Goal: Entertainment & Leisure: Consume media (video, audio)

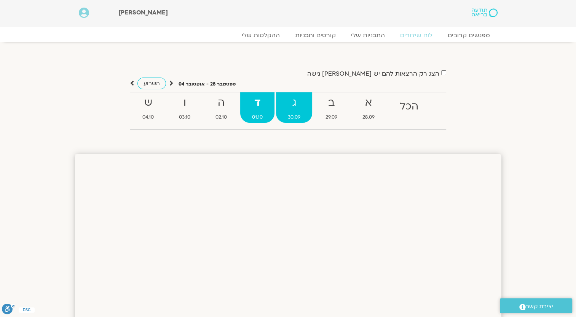
click at [298, 118] on span "30.09" at bounding box center [294, 117] width 36 height 8
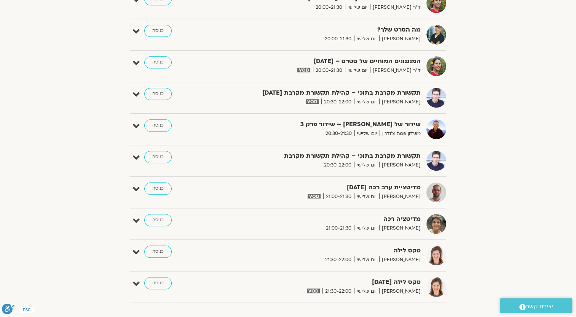
scroll to position [685, 0]
click at [162, 186] on link "כניסה" at bounding box center [157, 188] width 27 height 12
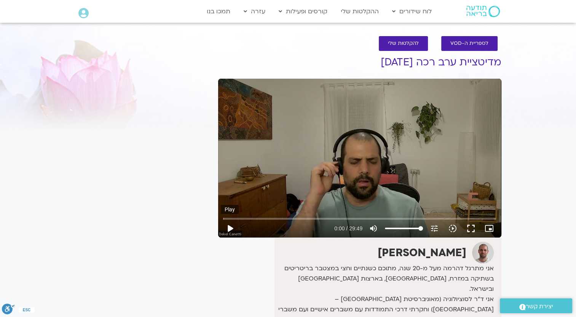
click at [231, 224] on button "play_arrow" at bounding box center [230, 229] width 18 height 18
click at [228, 226] on button "pause" at bounding box center [230, 229] width 18 height 18
type input "1595.947218"
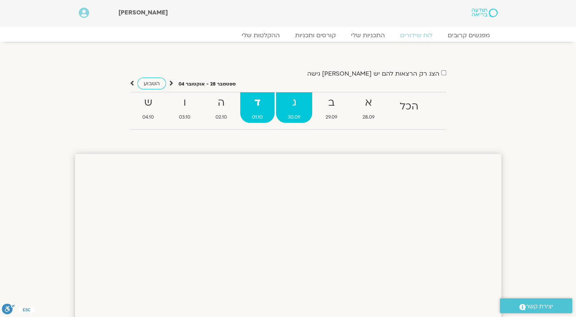
click at [297, 106] on strong "ג" at bounding box center [294, 102] width 36 height 17
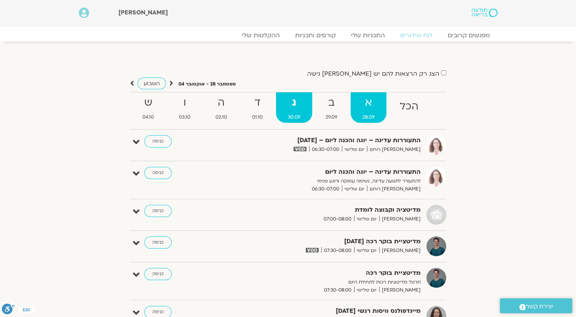
click at [370, 109] on strong "א" at bounding box center [368, 102] width 36 height 17
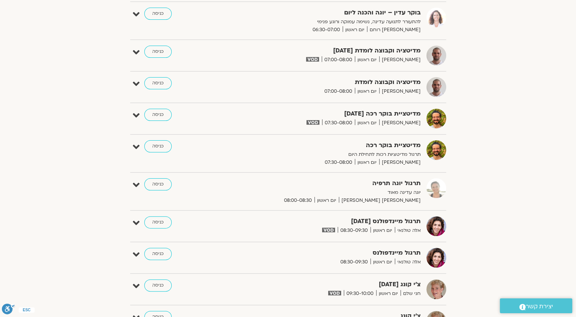
scroll to position [76, 0]
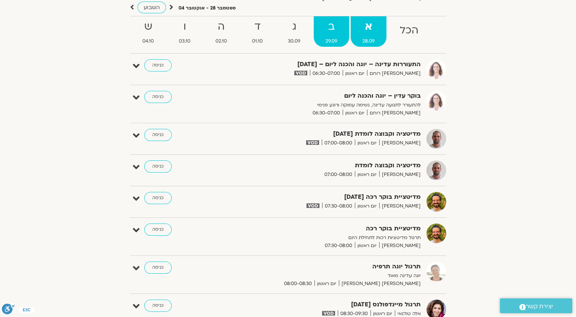
click at [344, 32] on strong "ב" at bounding box center [331, 26] width 35 height 17
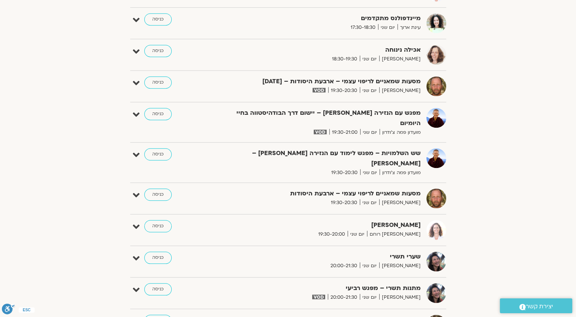
scroll to position [799, 0]
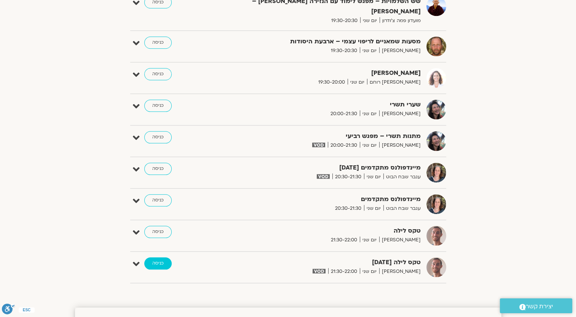
click at [156, 258] on link "כניסה" at bounding box center [157, 264] width 27 height 12
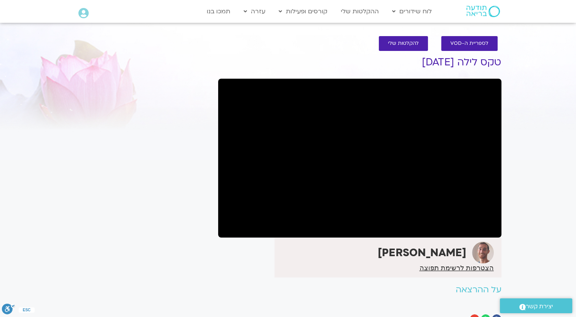
click at [521, 67] on section "לספריית ה-VOD להקלטות שלי טקס לילה 29.9.25 גיורא מראני הצטרפות לרשימת תפוצה לינ…" at bounding box center [288, 182] width 576 height 307
click at [551, 84] on section "לספריית ה-VOD להקלטות שלי טקס לילה 29.9.25 גיורא מראני הצטרפות לרשימת תפוצה לינ…" at bounding box center [288, 182] width 576 height 307
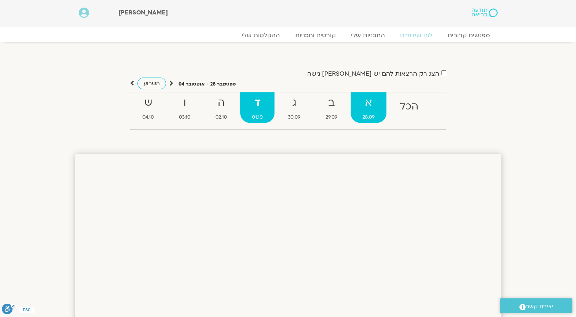
click at [362, 104] on strong "א" at bounding box center [368, 102] width 36 height 17
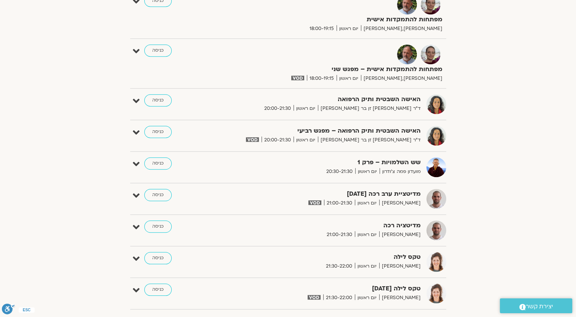
scroll to position [647, 0]
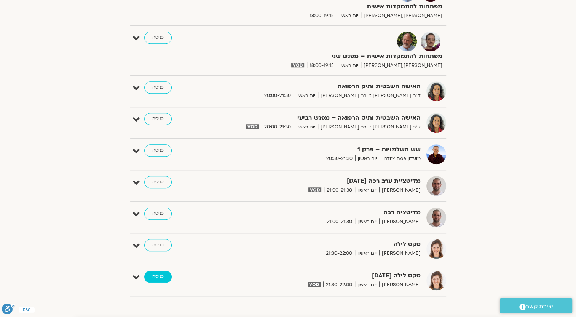
click at [154, 271] on link "כניסה" at bounding box center [157, 277] width 27 height 12
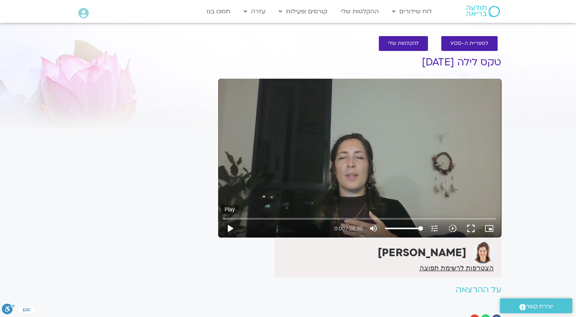
click at [236, 232] on button "play_arrow" at bounding box center [230, 229] width 18 height 18
click at [246, 220] on input "Seek" at bounding box center [359, 219] width 273 height 5
click at [268, 218] on input "Seek" at bounding box center [359, 219] width 273 height 5
click at [290, 218] on input "Seek" at bounding box center [359, 219] width 273 height 5
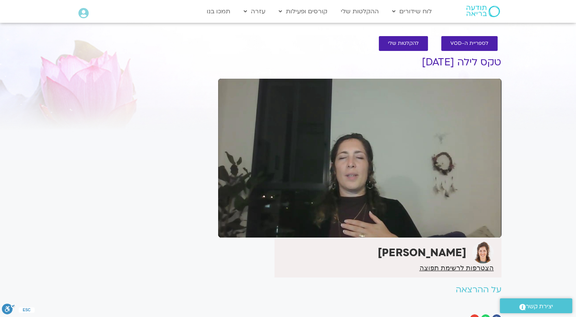
type input "438.667262"
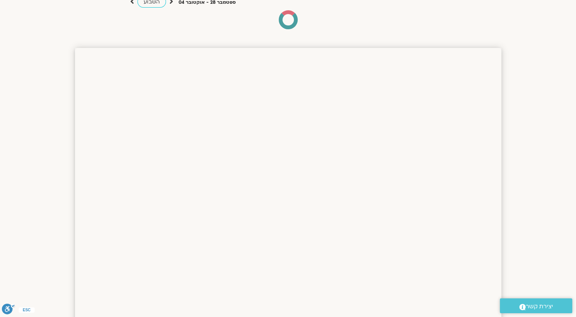
scroll to position [12, 0]
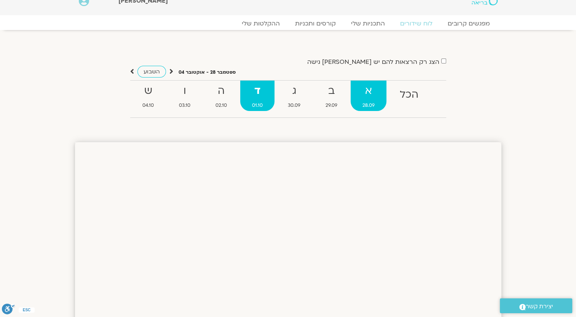
click at [369, 93] on strong "א" at bounding box center [368, 91] width 36 height 17
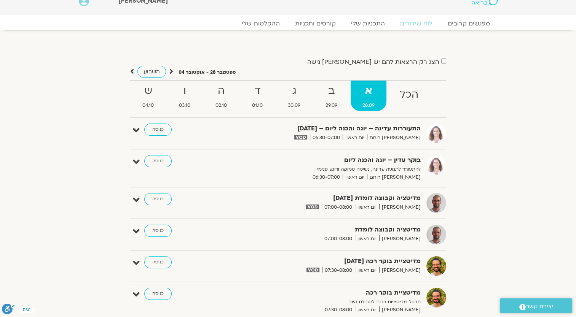
scroll to position [0, 0]
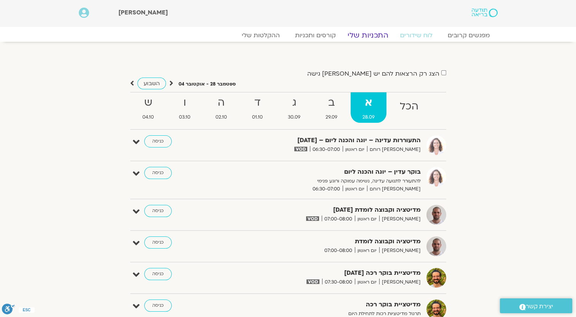
click at [369, 36] on link "התכניות שלי" at bounding box center [367, 35] width 59 height 9
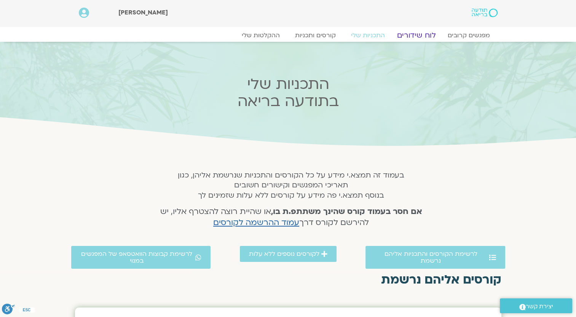
click at [417, 36] on link "לוח שידורים" at bounding box center [415, 35] width 57 height 9
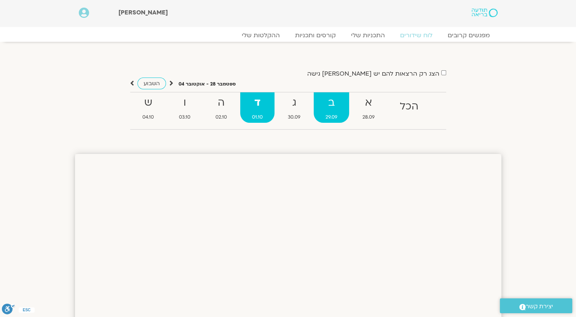
click at [341, 102] on strong "ב" at bounding box center [331, 102] width 35 height 17
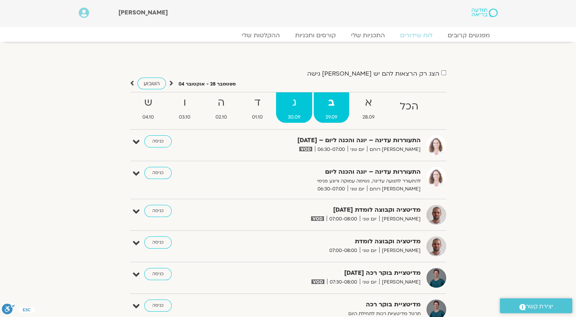
click at [306, 106] on strong "ג" at bounding box center [294, 102] width 36 height 17
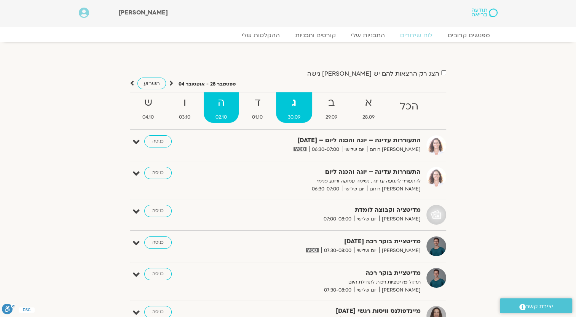
click at [231, 113] on link "ה 02.10" at bounding box center [221, 107] width 35 height 30
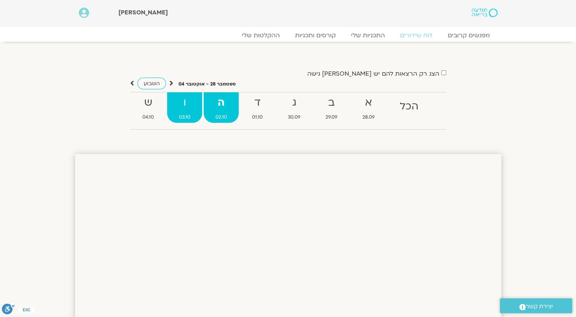
click at [194, 115] on span "03.10" at bounding box center [184, 117] width 35 height 8
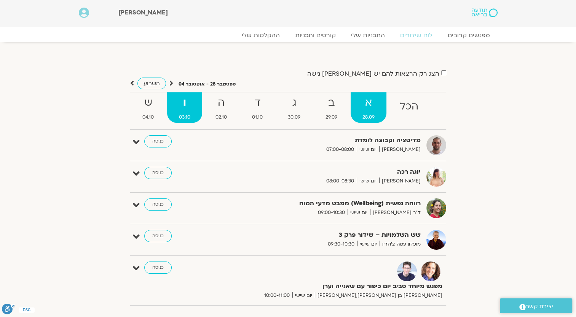
click at [364, 109] on strong "א" at bounding box center [368, 102] width 36 height 17
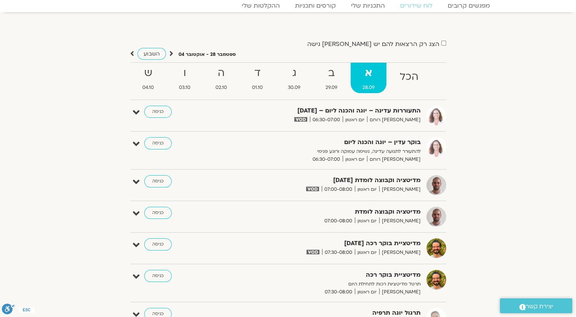
scroll to position [38, 0]
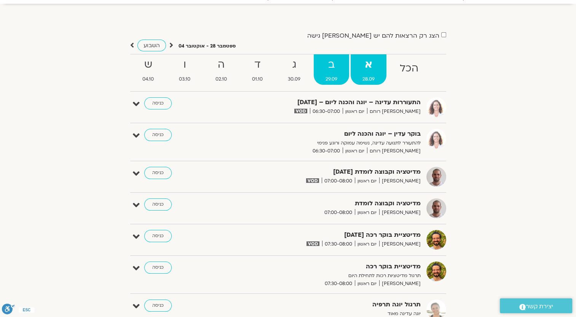
click at [339, 74] on link "ב 29.09" at bounding box center [331, 69] width 35 height 30
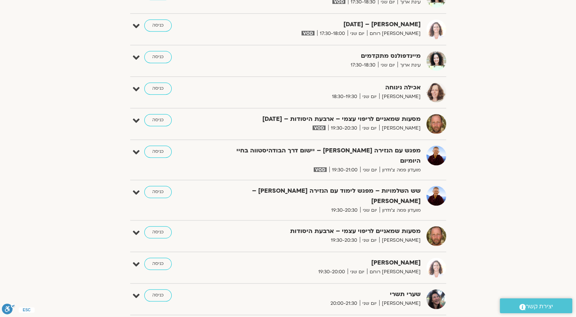
scroll to position [609, 0]
click at [152, 148] on link "כניסה" at bounding box center [157, 152] width 27 height 12
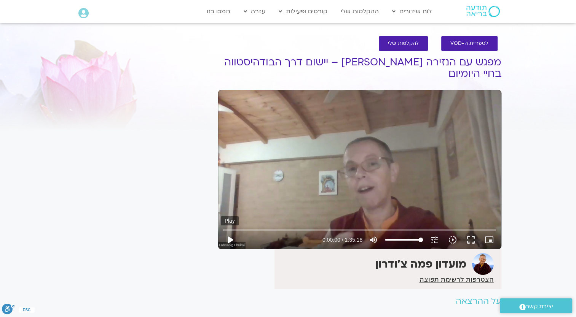
click at [236, 240] on button "play_arrow" at bounding box center [230, 240] width 18 height 18
type input "801.954085"
